Goal: Information Seeking & Learning: Learn about a topic

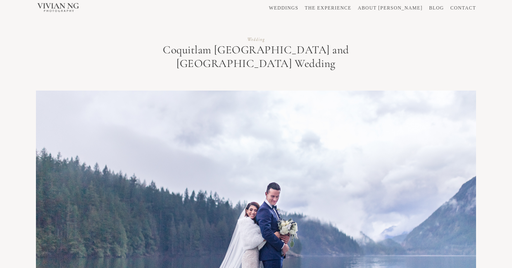
click at [298, 6] on link "WEDDINGS" at bounding box center [283, 8] width 29 height 5
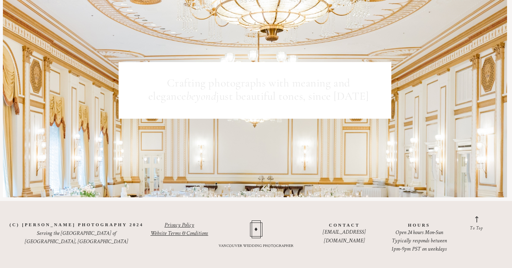
scroll to position [5506, 0]
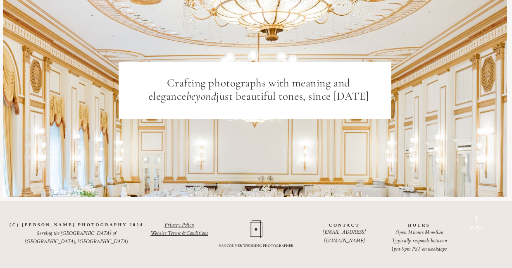
click at [480, 225] on div "To Top" at bounding box center [476, 228] width 13 height 7
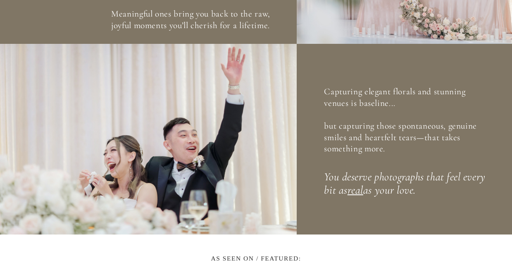
scroll to position [0, 0]
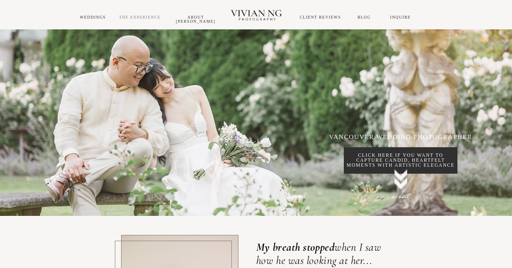
click at [132, 15] on link "THE EXPERIENCE" at bounding box center [140, 17] width 42 height 5
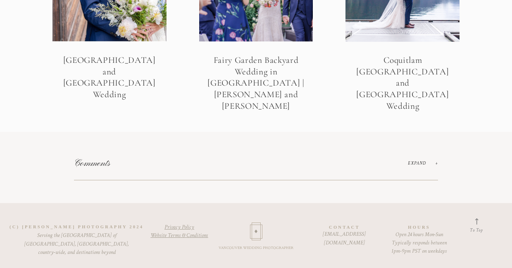
scroll to position [1992, 0]
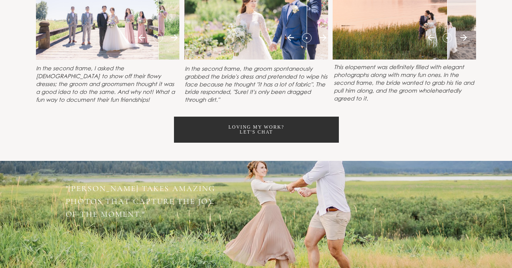
scroll to position [3801, 0]
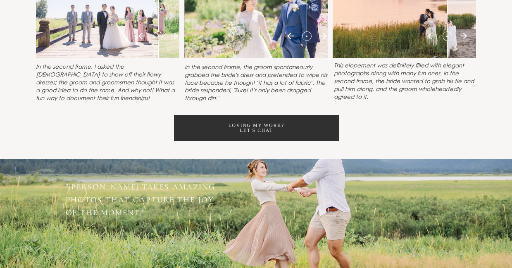
click at [328, 41] on icon at bounding box center [323, 36] width 10 height 10
drag, startPoint x: 309, startPoint y: 86, endPoint x: 297, endPoint y: 90, distance: 13.1
click at [297, 58] on div at bounding box center [255, 9] width 143 height 97
drag, startPoint x: 158, startPoint y: 85, endPoint x: 198, endPoint y: 88, distance: 40.2
click at [198, 88] on div "Take a peek at how I curate images that blend Classic Elegance with playful spo…" at bounding box center [256, 28] width 512 height 262
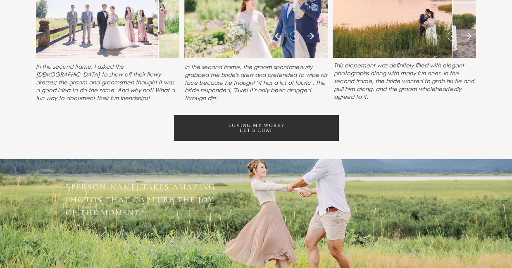
drag, startPoint x: 455, startPoint y: 85, endPoint x: 481, endPoint y: 95, distance: 27.3
click at [476, 58] on div at bounding box center [404, 9] width 143 height 97
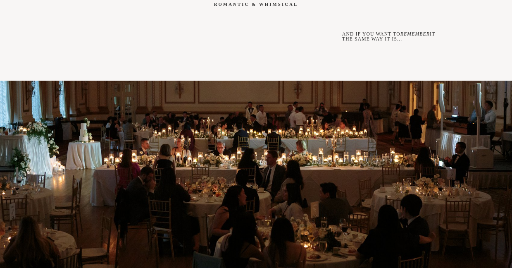
scroll to position [5164, 0]
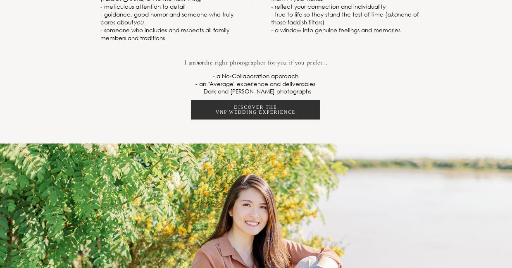
scroll to position [1487, 0]
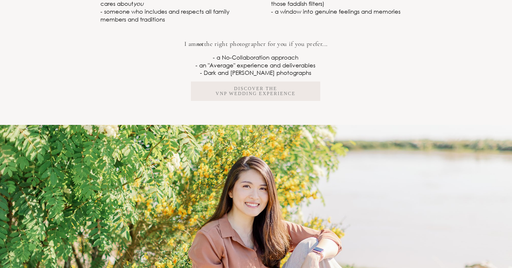
click at [232, 96] on p "Discover the VNP wedding experience" at bounding box center [256, 91] width 80 height 10
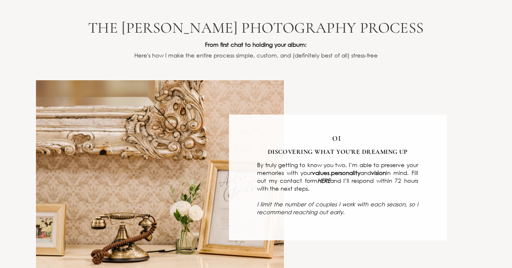
scroll to position [785, 0]
